Goal: Navigation & Orientation: Find specific page/section

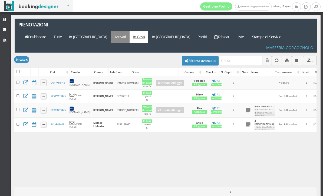
click at [129, 31] on link "Arrivati" at bounding box center [120, 37] width 19 height 12
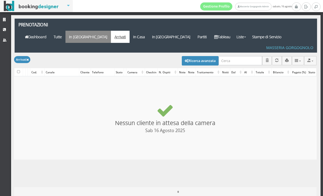
click at [111, 31] on link "In [GEOGRAPHIC_DATA]" at bounding box center [87, 37] width 45 height 12
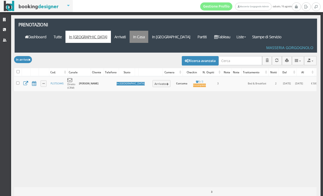
click at [148, 31] on link "In Casa" at bounding box center [138, 37] width 19 height 12
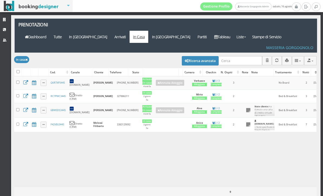
click at [44, 27] on link "Prenotazioni" at bounding box center [43, 25] width 56 height 12
click at [50, 31] on link "Dashboard" at bounding box center [35, 37] width 29 height 12
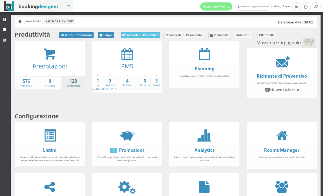
click at [71, 84] on link "128 Confermate" at bounding box center [73, 82] width 23 height 9
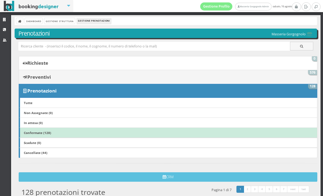
click at [75, 80] on link "Preventivi 576" at bounding box center [168, 77] width 298 height 14
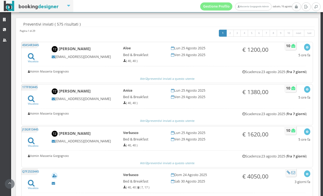
scroll to position [119, 0]
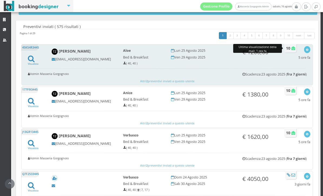
click at [292, 48] on icon at bounding box center [293, 48] width 4 height 4
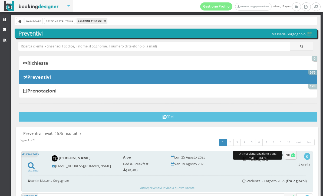
scroll to position [0, 0]
